Goal: Task Accomplishment & Management: Use online tool/utility

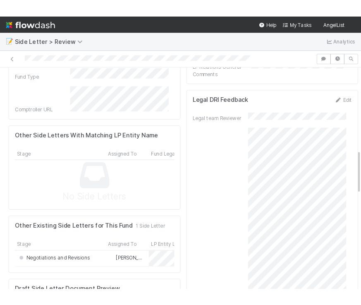
scroll to position [451, 0]
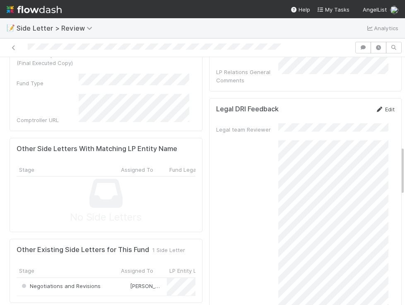
click at [375, 106] on link "Edit" at bounding box center [384, 109] width 19 height 7
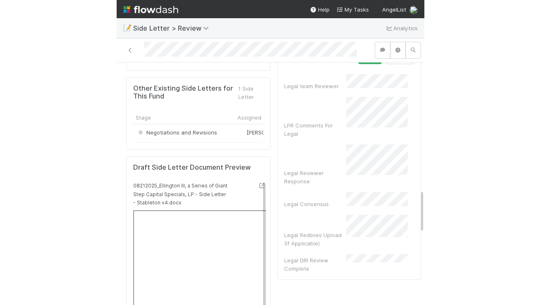
scroll to position [0, 2]
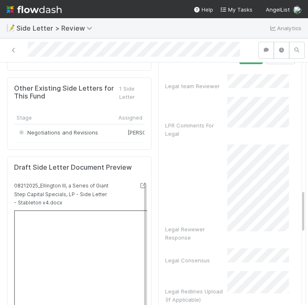
click at [285, 241] on div "Legal DRI Feedback Save Cancel Legal team Reviewer LPR Comments For Legal Legal…" at bounding box center [230, 189] width 144 height 293
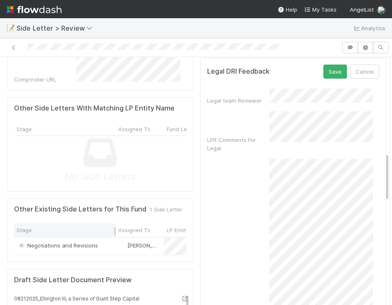
scroll to position [503, 0]
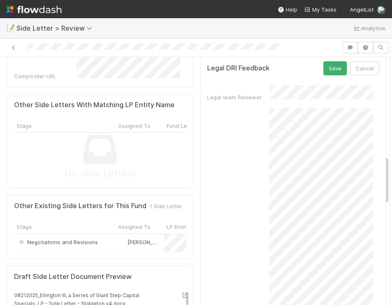
click at [363, 305] on html "📝 Side Letter > Review Analytics Ready for Review [PERSON_NAME] Review Complete…" at bounding box center [196, 152] width 392 height 305
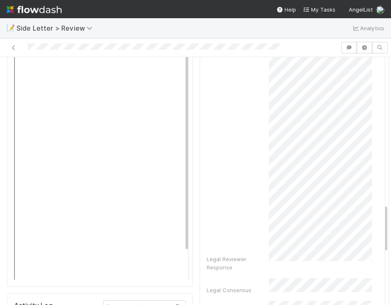
scroll to position [858, 0]
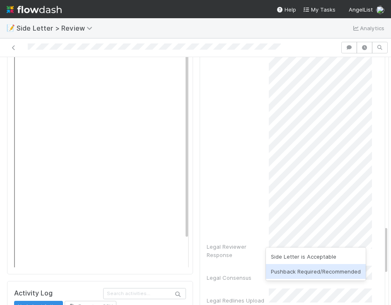
click at [291, 268] on div "Pushback Required/Recommended" at bounding box center [316, 271] width 100 height 15
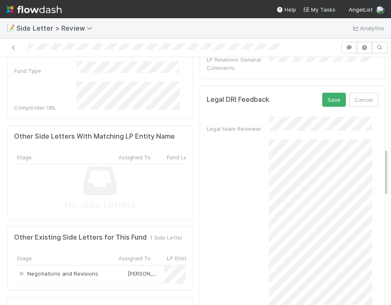
scroll to position [417, 0]
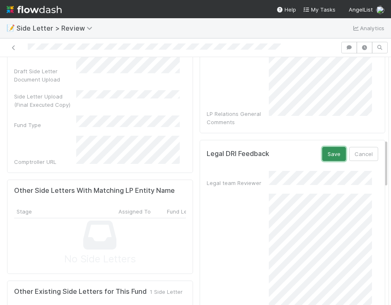
click at [324, 147] on button "Save" at bounding box center [334, 154] width 24 height 14
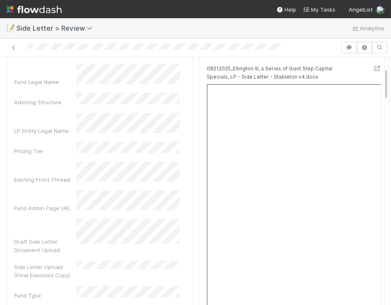
scroll to position [0, 0]
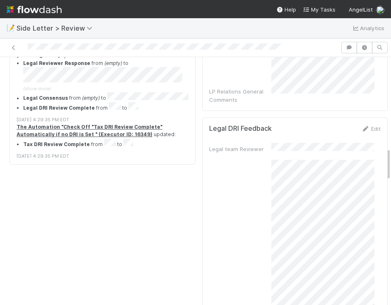
scroll to position [616, 0]
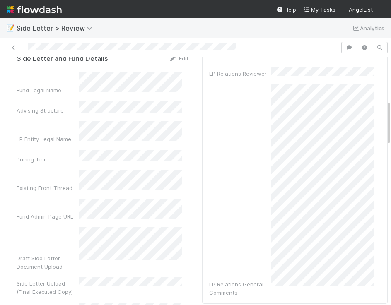
scroll to position [235, 0]
